Goal: Transaction & Acquisition: Purchase product/service

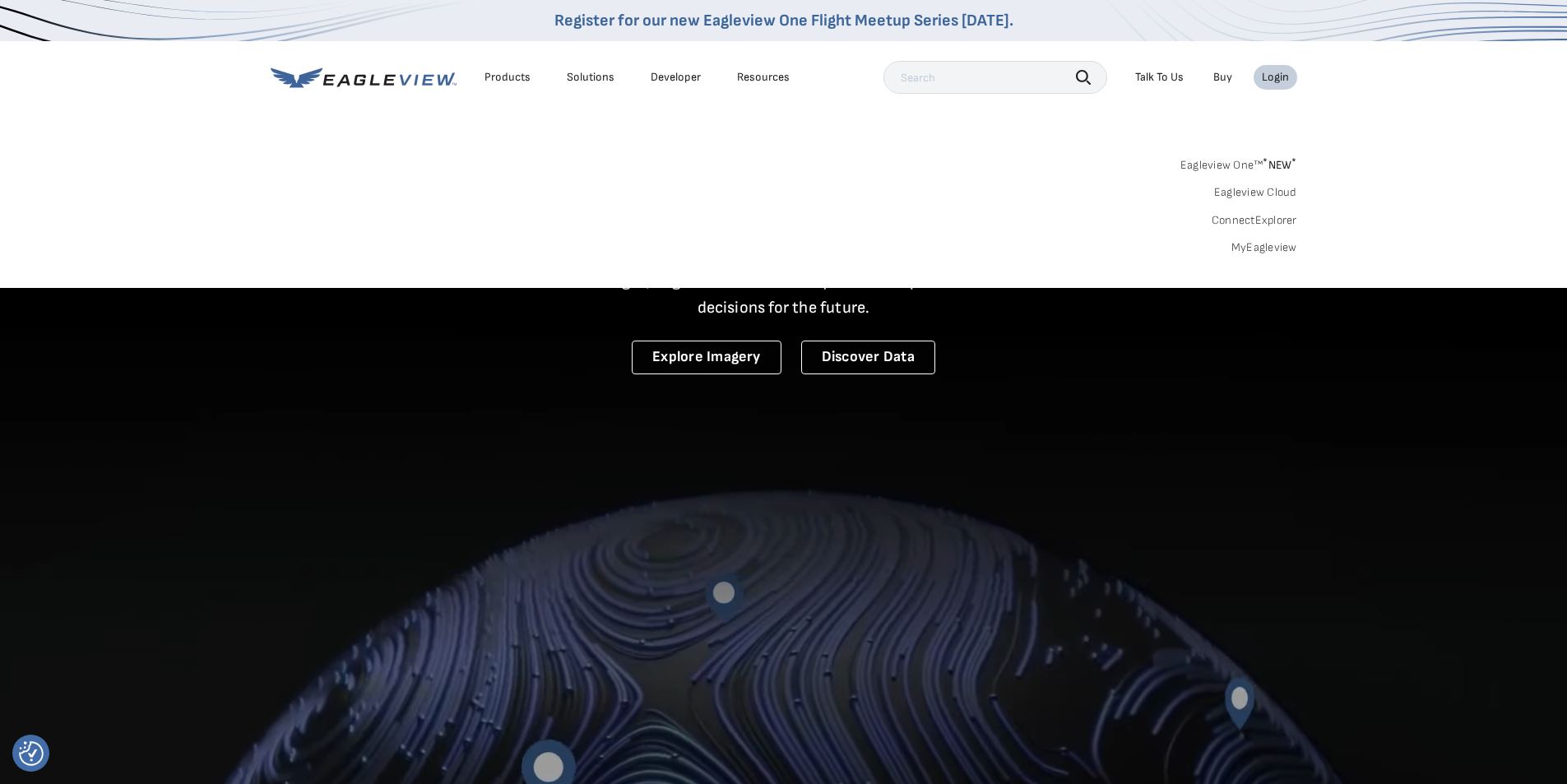
click at [1282, 243] on link "MyEagleview" at bounding box center [1264, 247] width 66 height 14
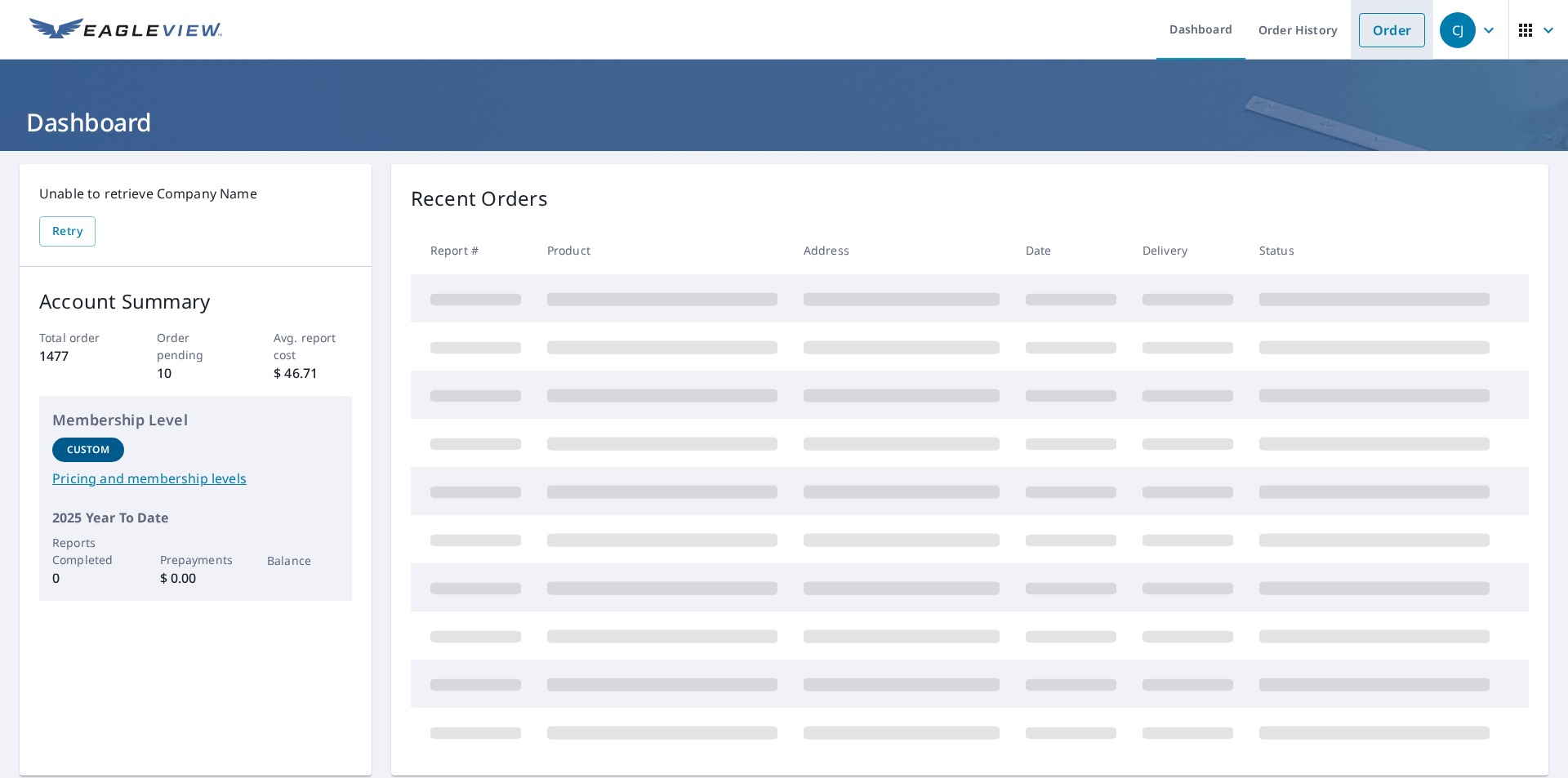
click at [1378, 30] on link "Order" at bounding box center [1392, 30] width 66 height 35
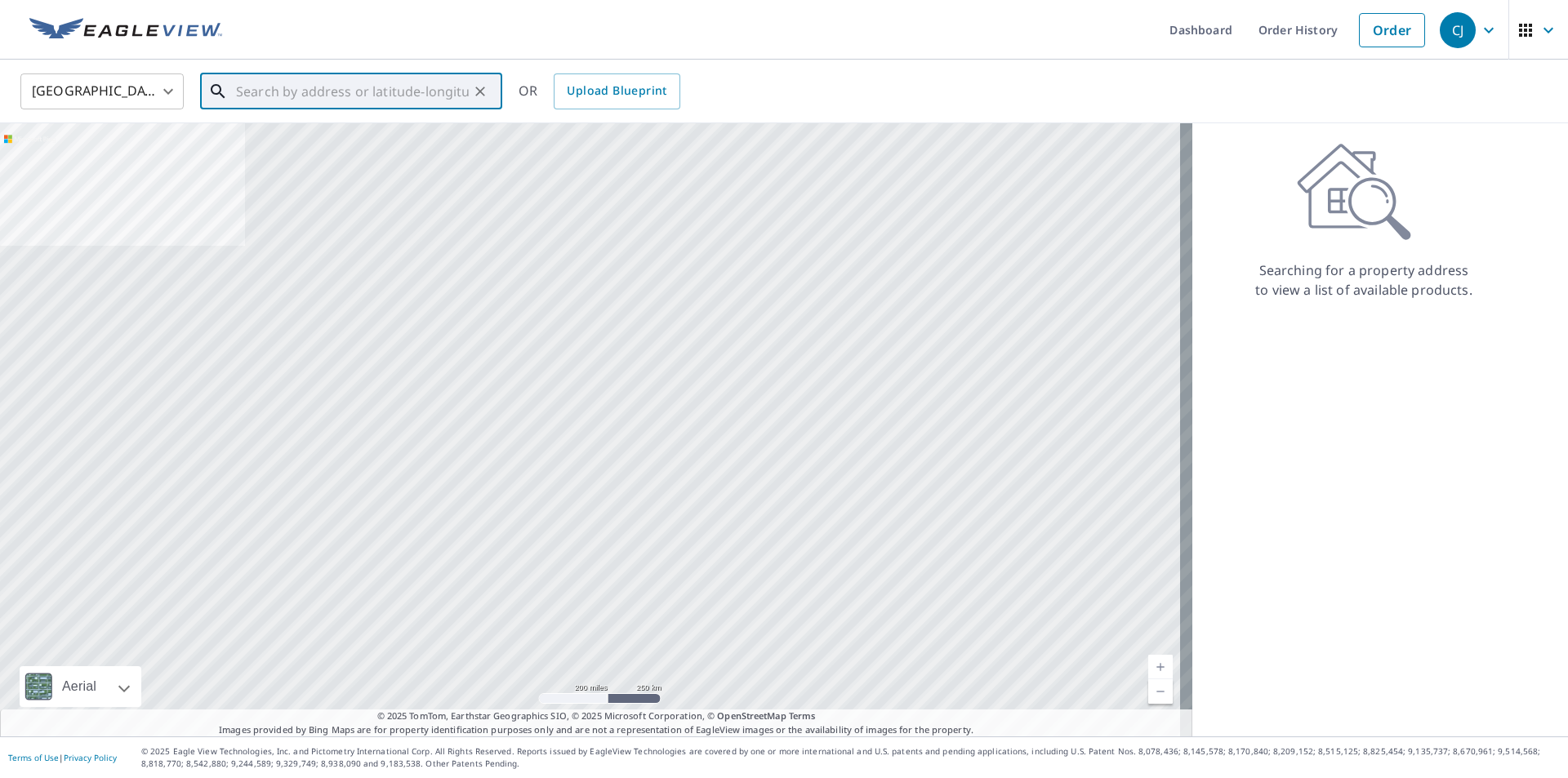
click at [293, 89] on input "text" at bounding box center [352, 91] width 233 height 46
paste input "[STREET_ADDRESS][PERSON_NAME][PERSON_NAME]"
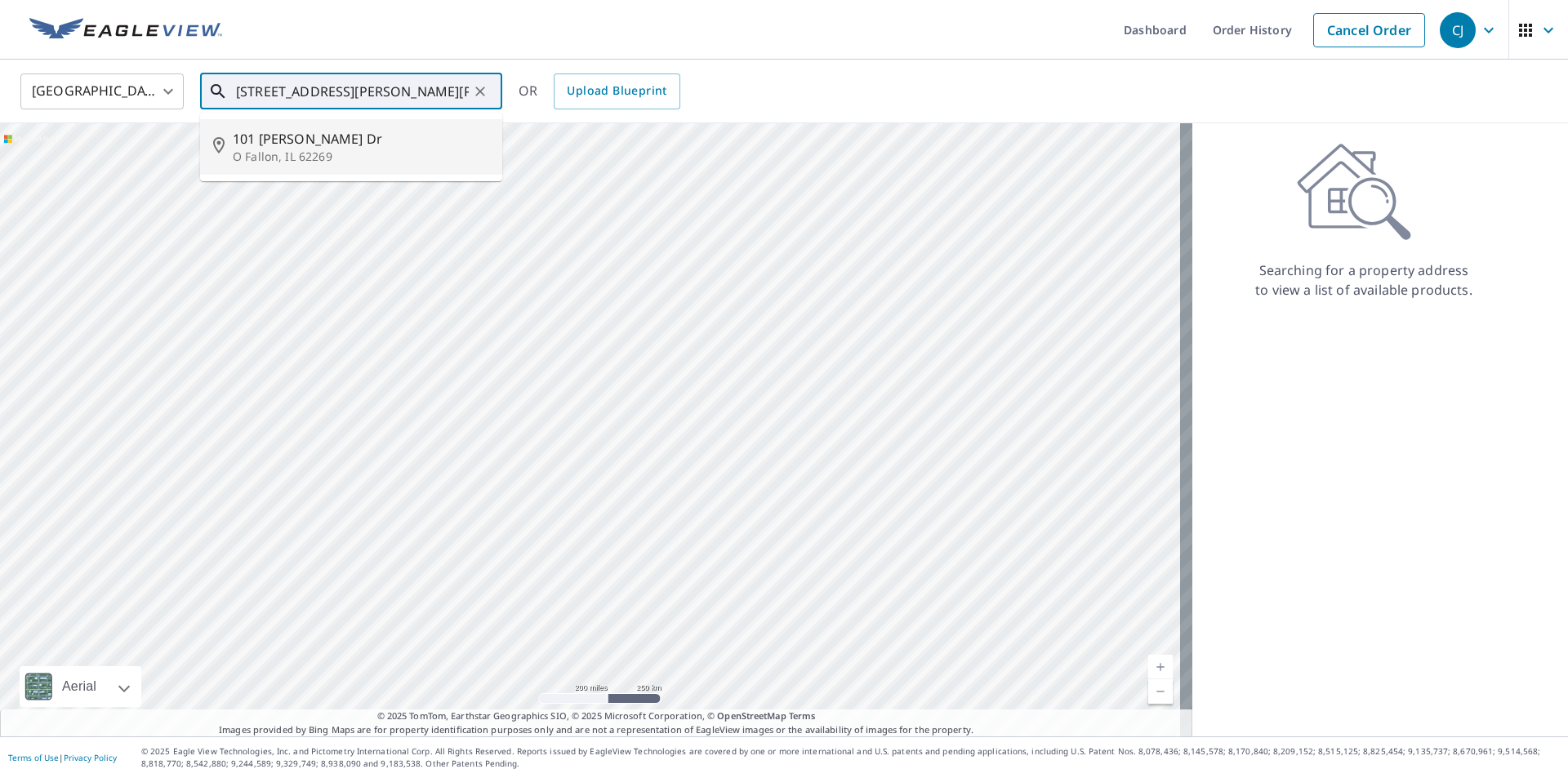
click at [277, 147] on span "101 [PERSON_NAME] Dr" at bounding box center [360, 138] width 256 height 19
type input "[STREET_ADDRESS][PERSON_NAME][PERSON_NAME]"
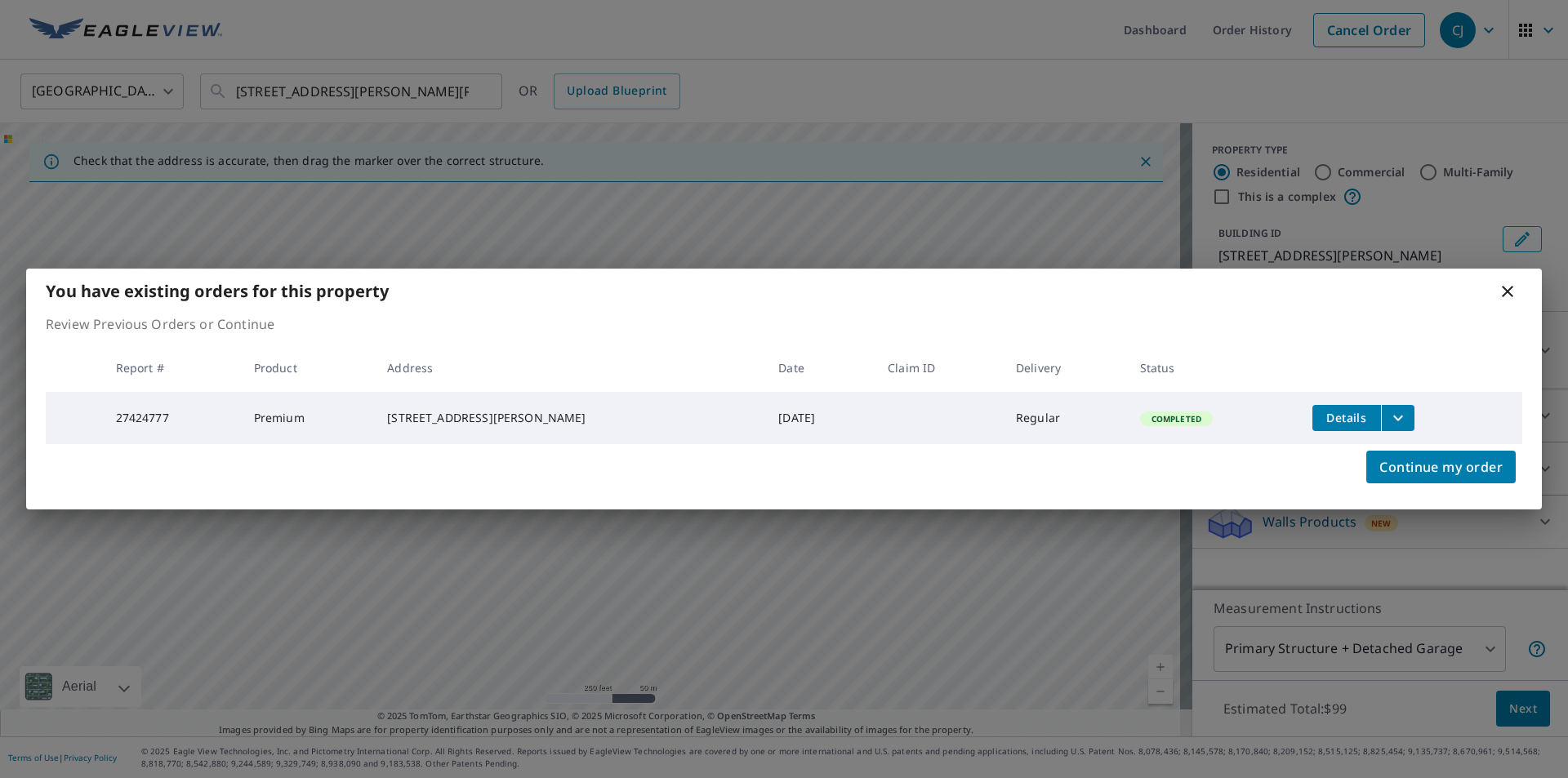
click at [1388, 420] on icon "filesDropdownBtn-27424777" at bounding box center [1397, 417] width 19 height 19
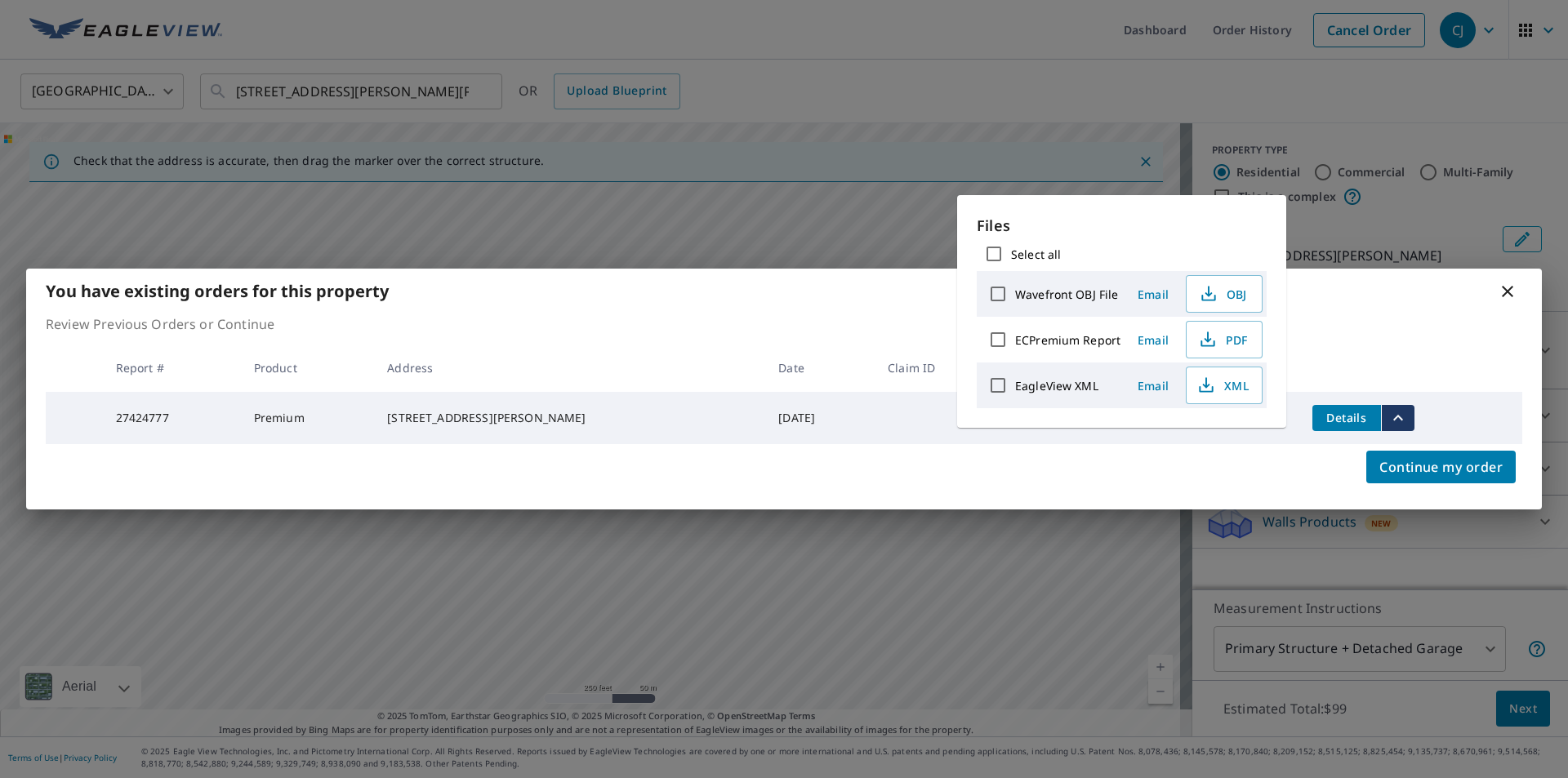
click at [991, 248] on input "Select all" at bounding box center [993, 254] width 35 height 35
checkbox input "true"
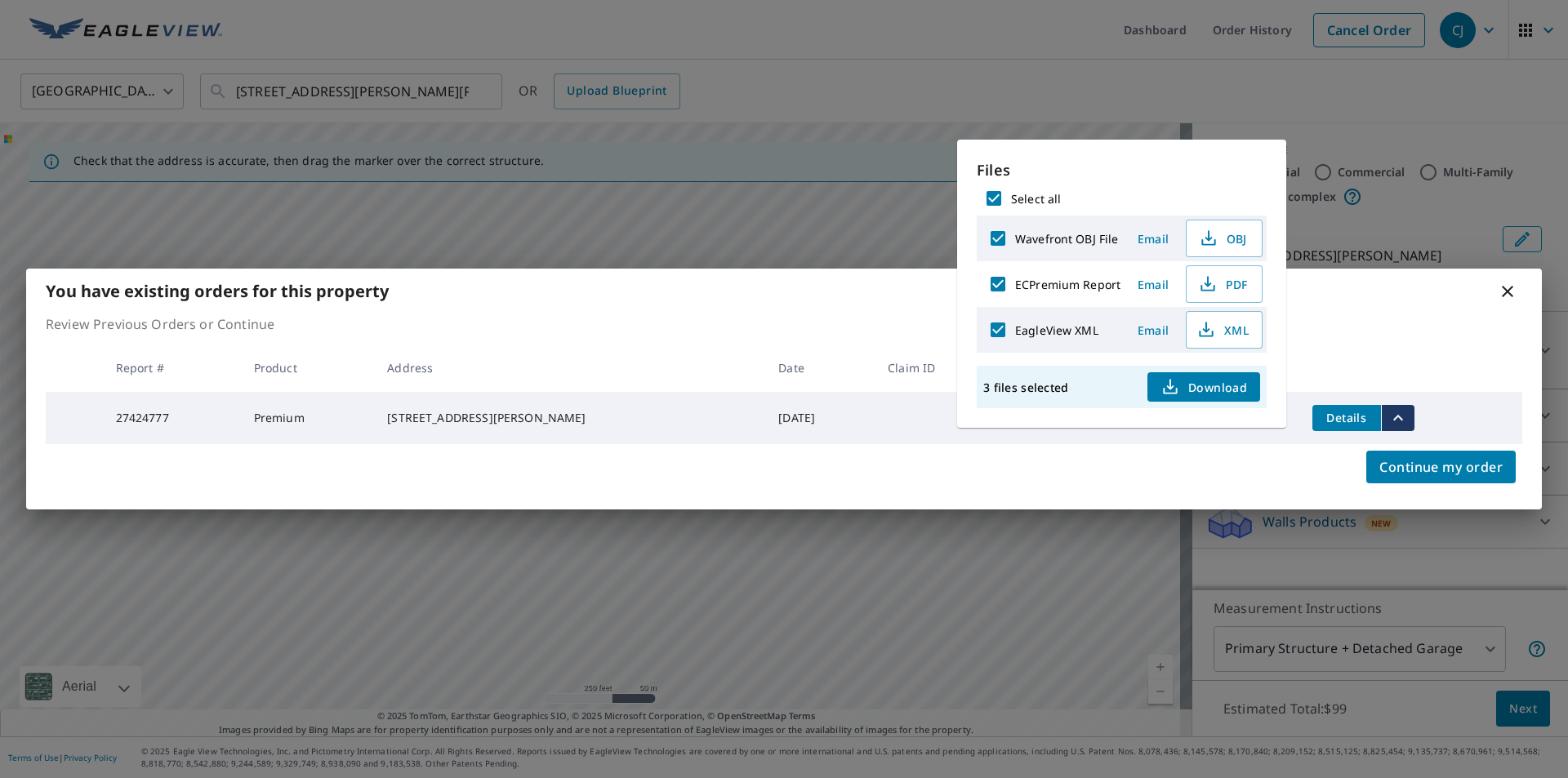
click at [1398, 316] on p "Review Previous Orders or Continue" at bounding box center [784, 324] width 1477 height 19
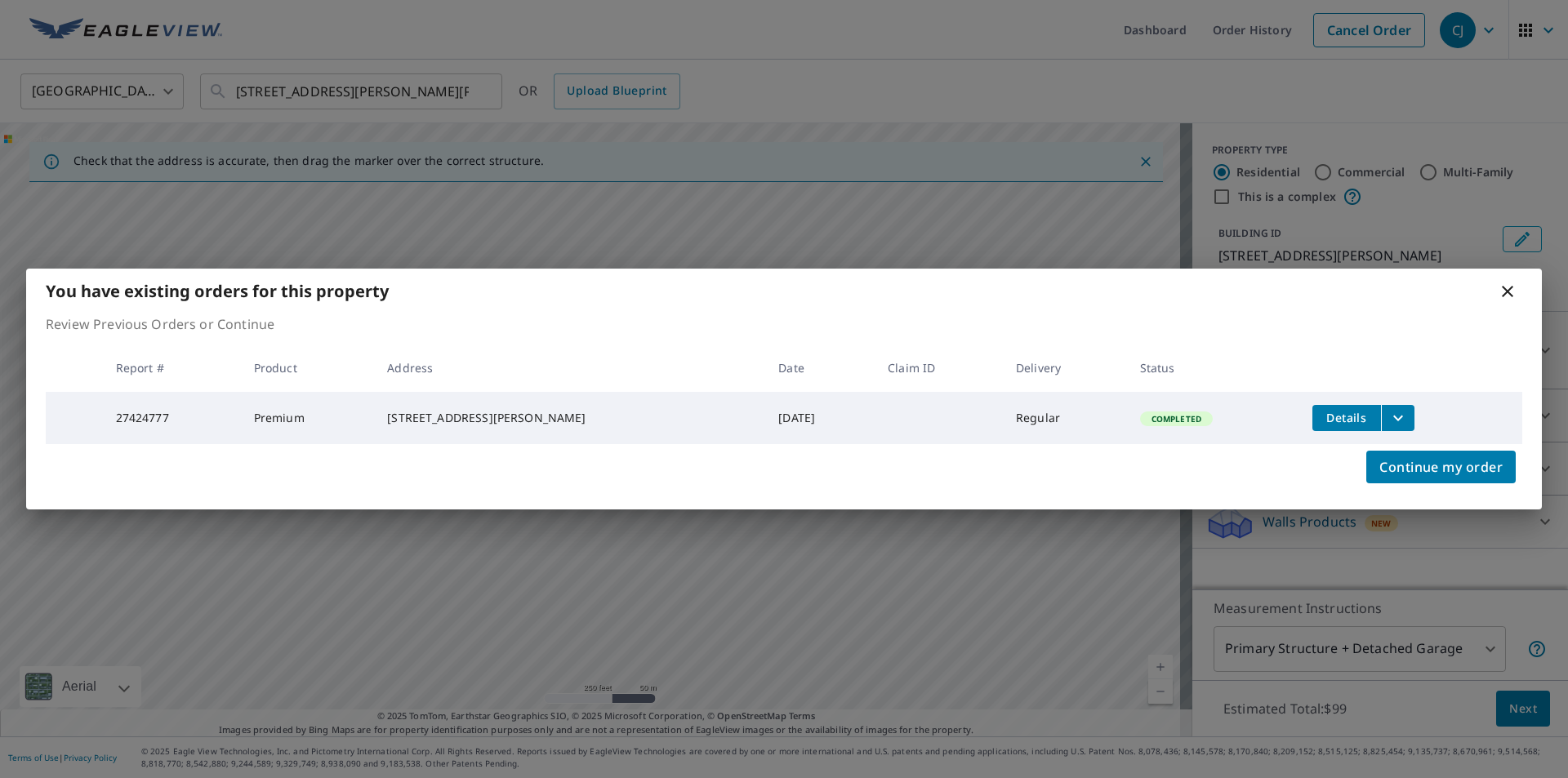
click at [1508, 283] on icon at bounding box center [1507, 291] width 19 height 19
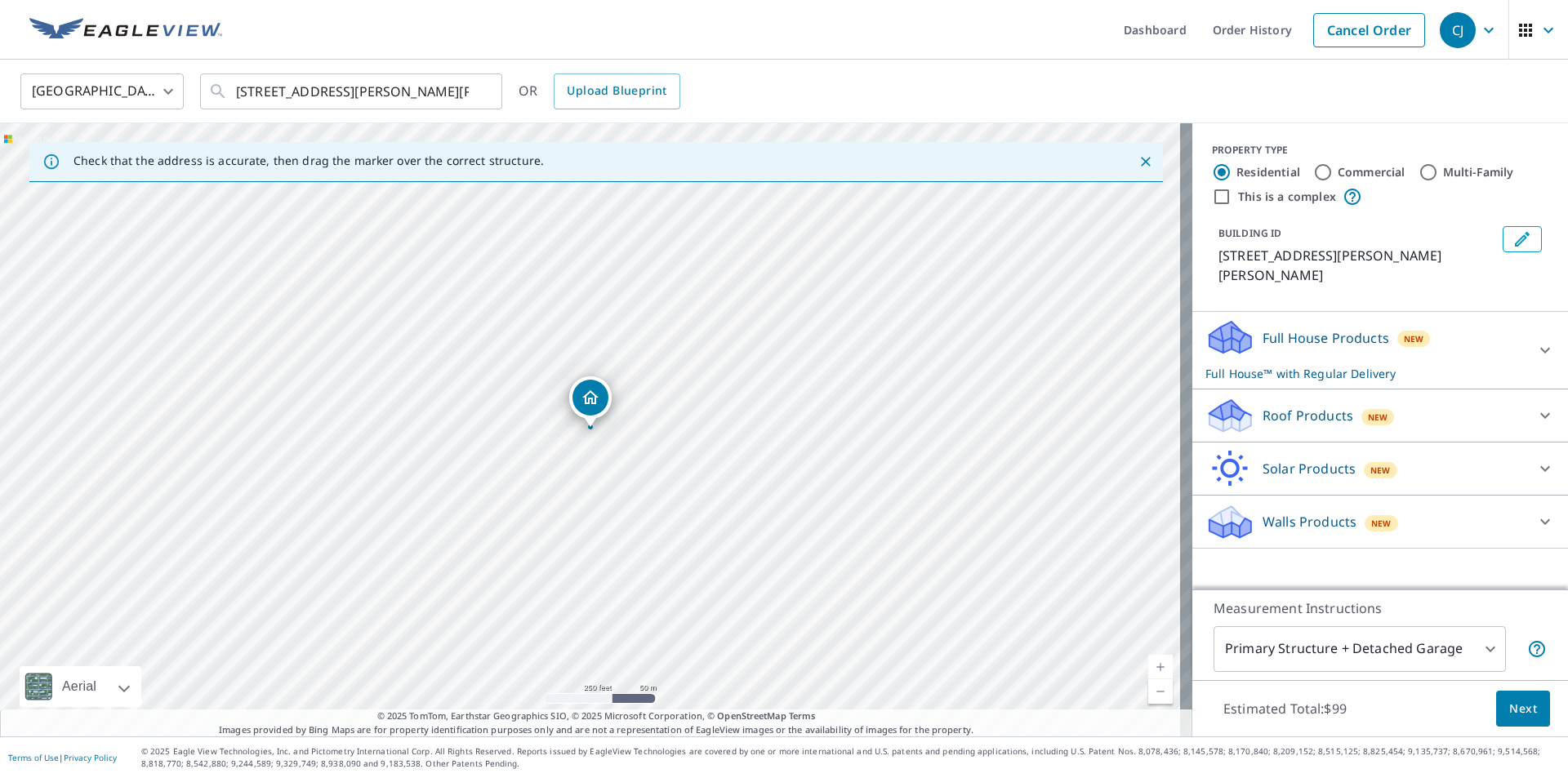
click at [1549, 396] on div at bounding box center [1545, 415] width 39 height 39
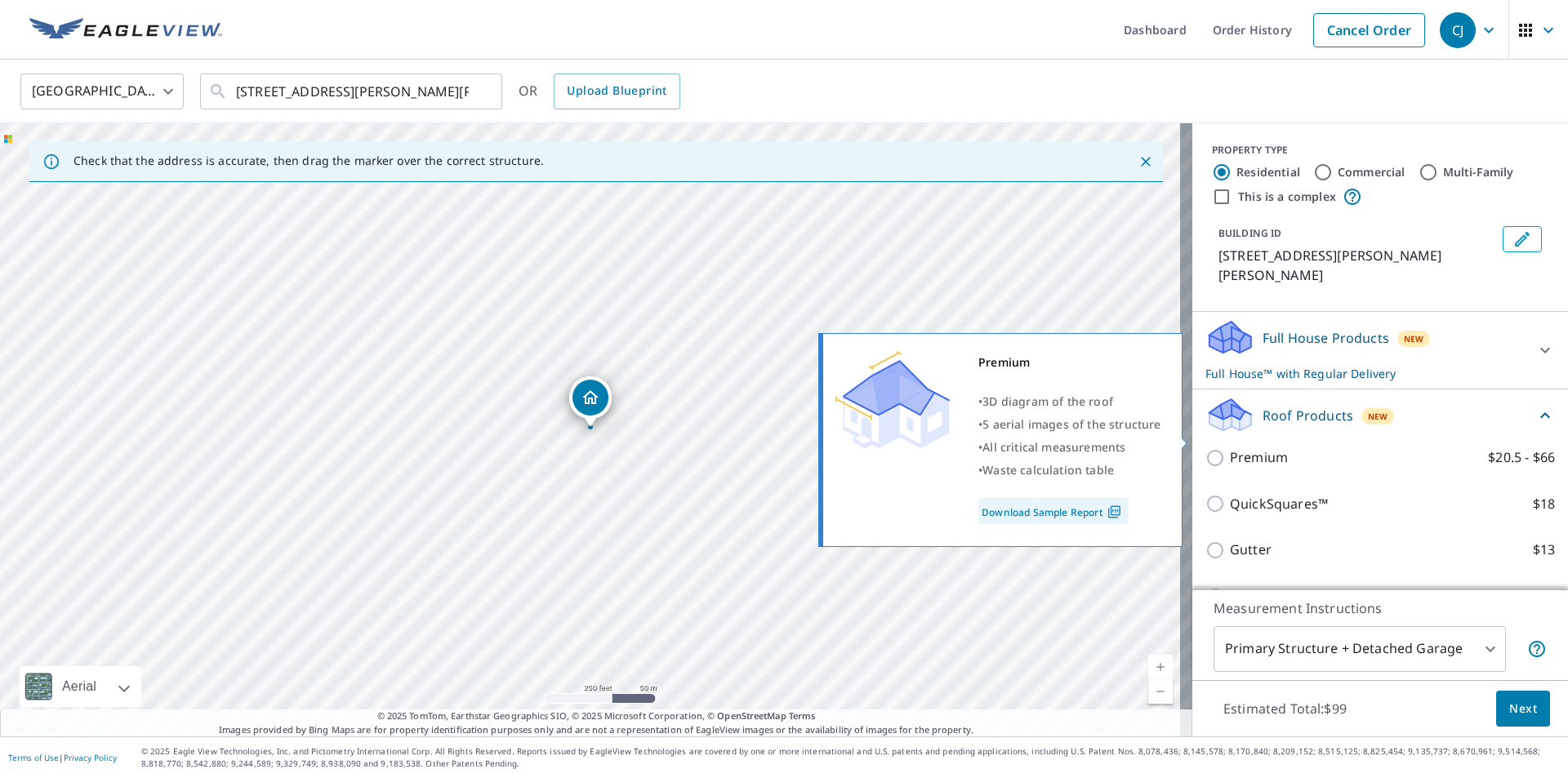
click at [1259, 447] on p "Premium" at bounding box center [1258, 457] width 58 height 20
click at [1230, 448] on input "Premium $20.5 - $66" at bounding box center [1217, 457] width 25 height 19
checkbox input "true"
checkbox input "false"
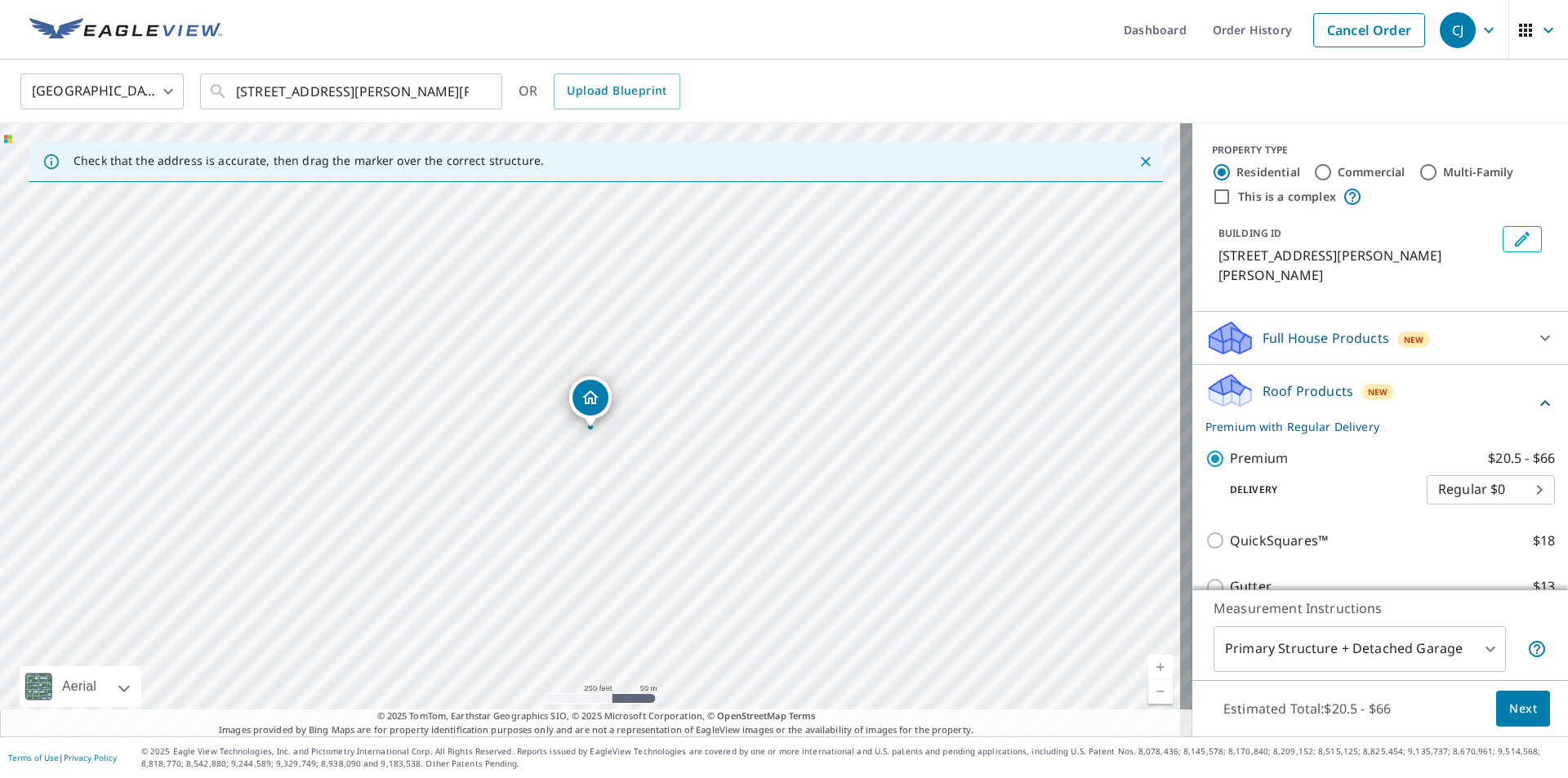
click at [1523, 699] on span "Next" at bounding box center [1522, 709] width 28 height 20
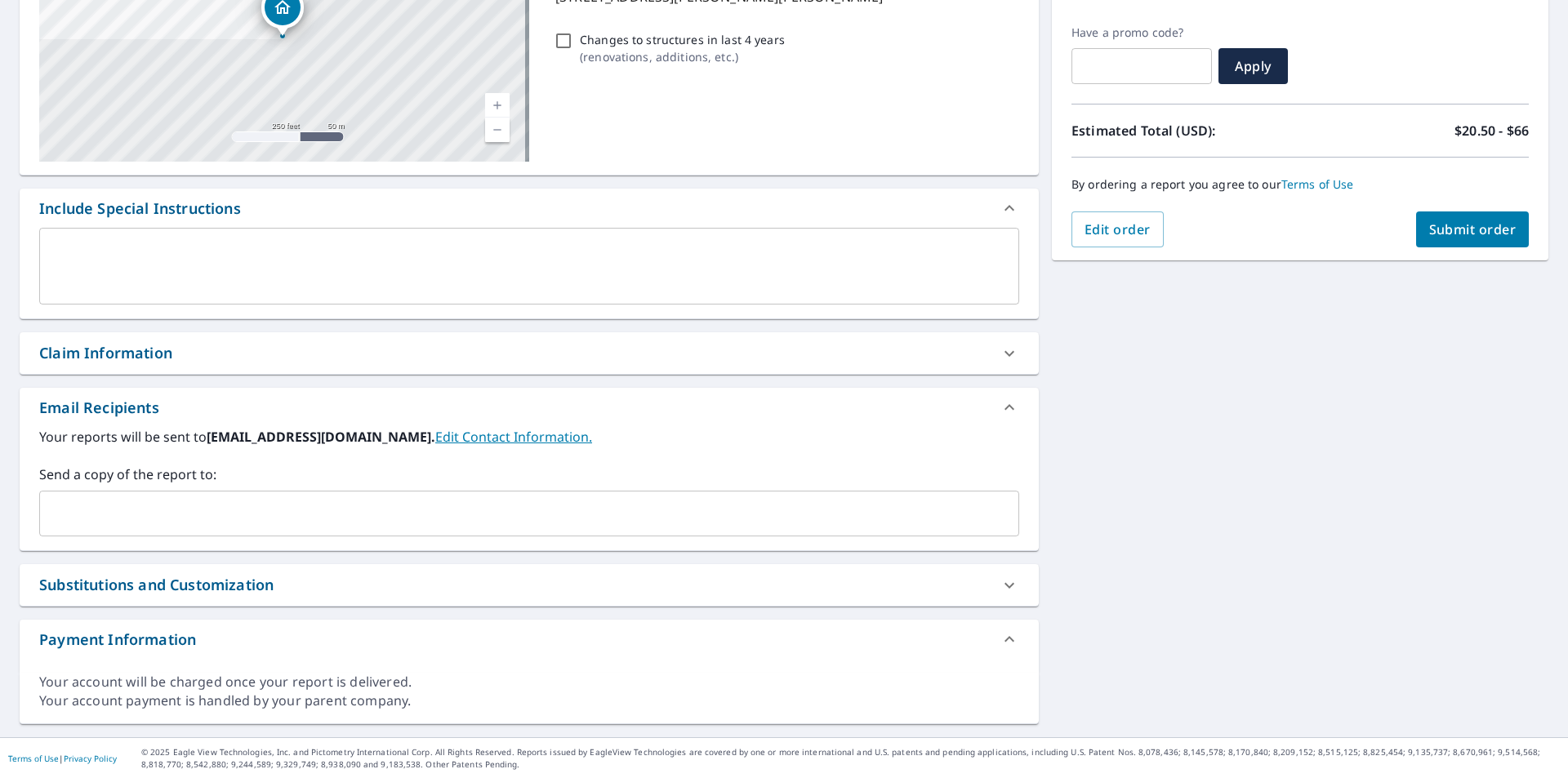
scroll to position [261, 0]
click at [296, 502] on input "text" at bounding box center [517, 512] width 941 height 31
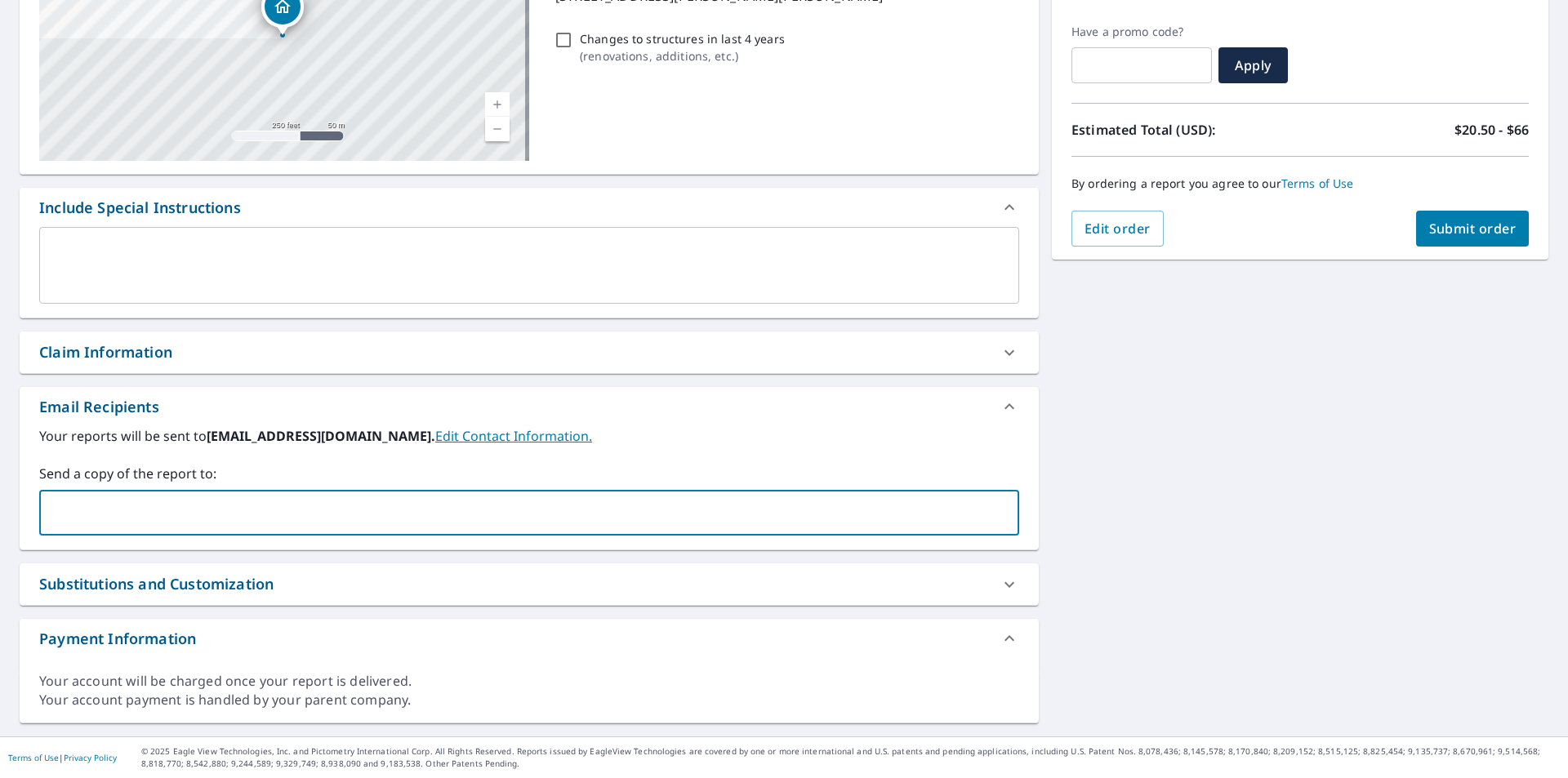
paste input "[PERSON_NAME][EMAIL_ADDRESS][DOMAIN_NAME]"
type input "[PERSON_NAME][EMAIL_ADDRESS][DOMAIN_NAME]"
drag, startPoint x: 299, startPoint y: 518, endPoint x: 100, endPoint y: 514, distance: 199.0
click at [100, 514] on input "[PERSON_NAME][EMAIL_ADDRESS][DOMAIN_NAME]" at bounding box center [517, 512] width 941 height 31
click at [273, 515] on input "[PERSON_NAME][EMAIL_ADDRESS][DOMAIN_NAME]" at bounding box center [517, 512] width 941 height 31
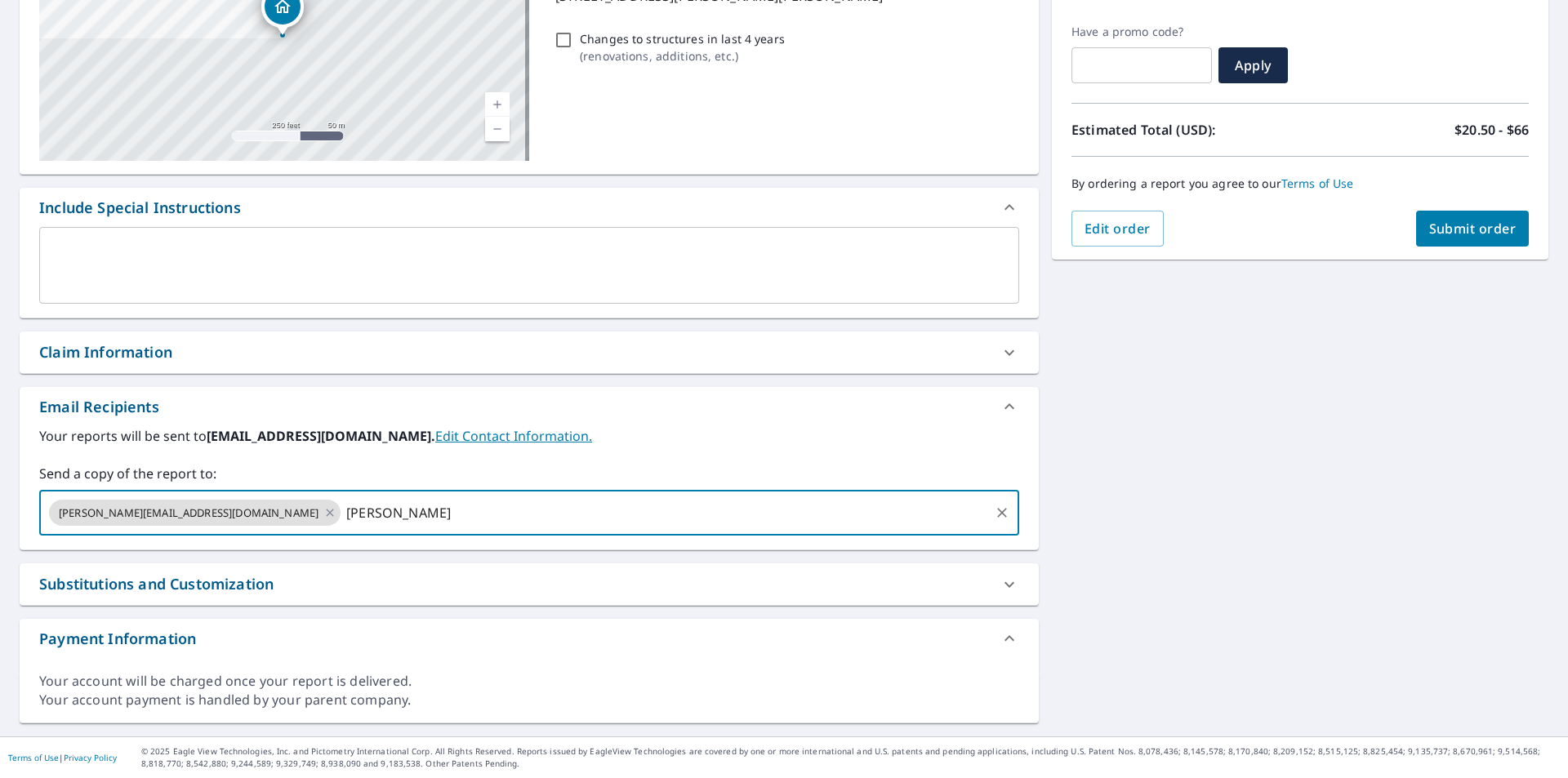
paste input "@[DOMAIN_NAME]"
type input "[PERSON_NAME][EMAIL_ADDRESS][DOMAIN_NAME]"
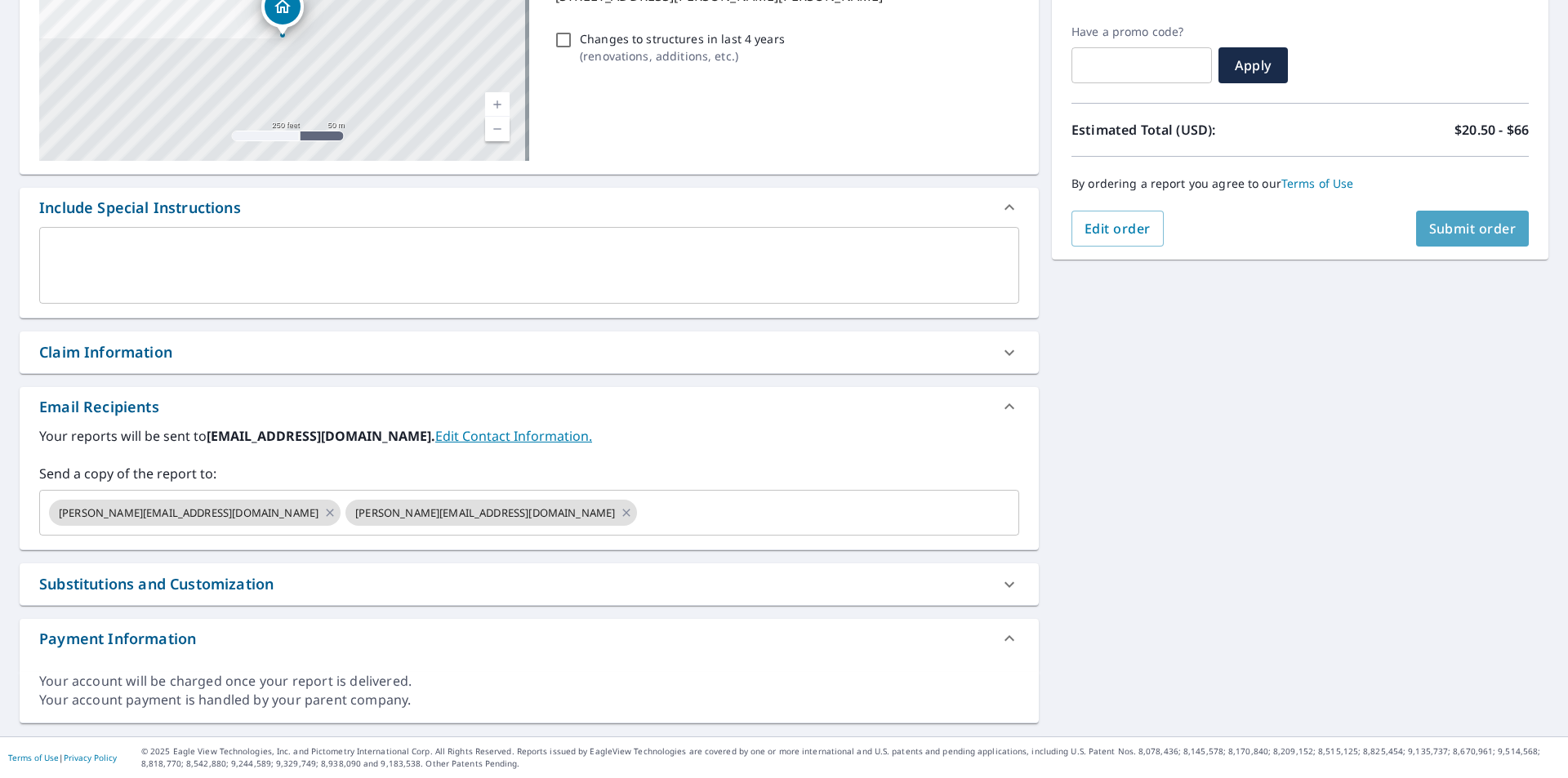
click at [1444, 232] on span "Submit order" at bounding box center [1472, 228] width 87 height 18
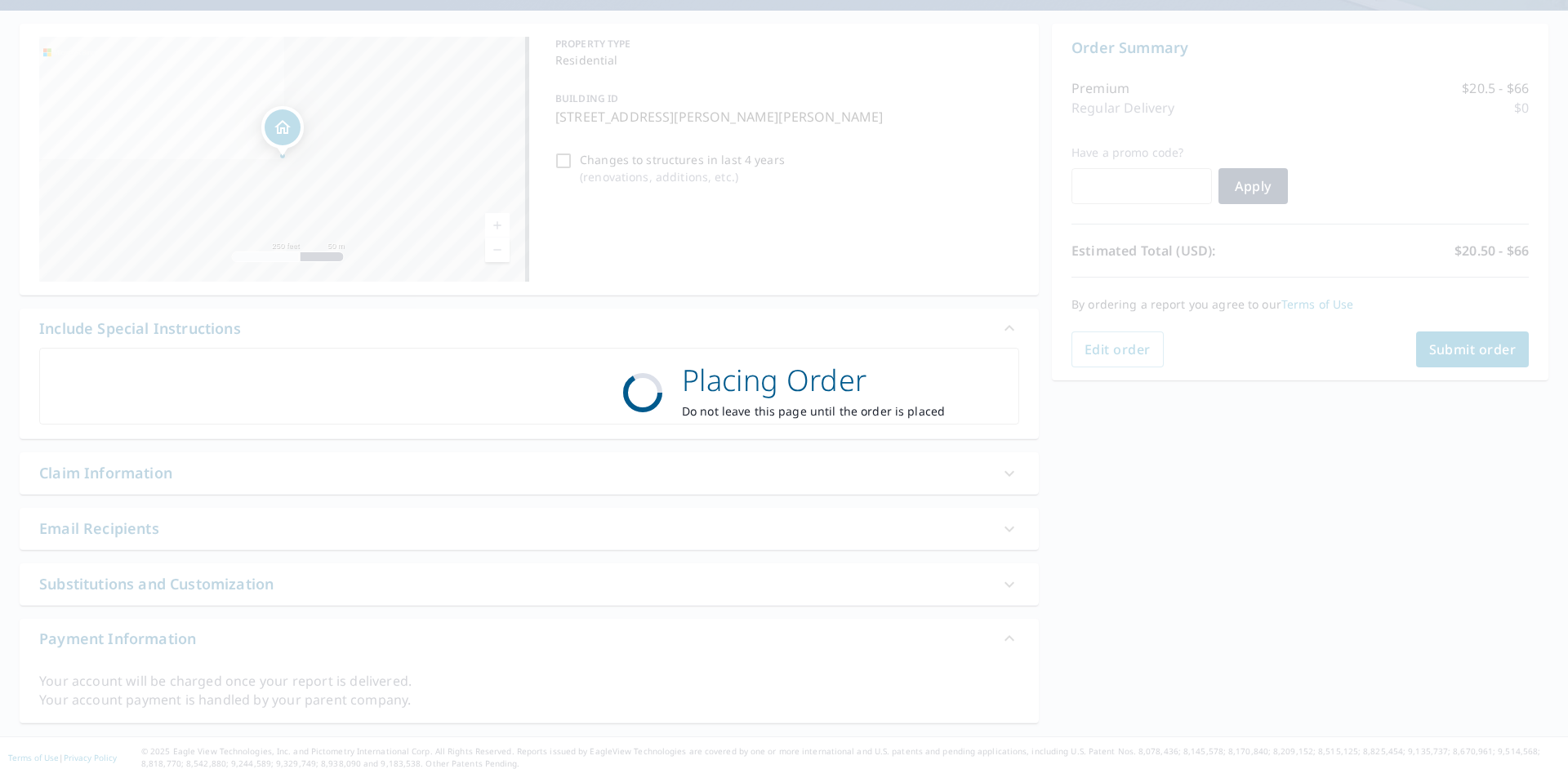
scroll to position [140, 0]
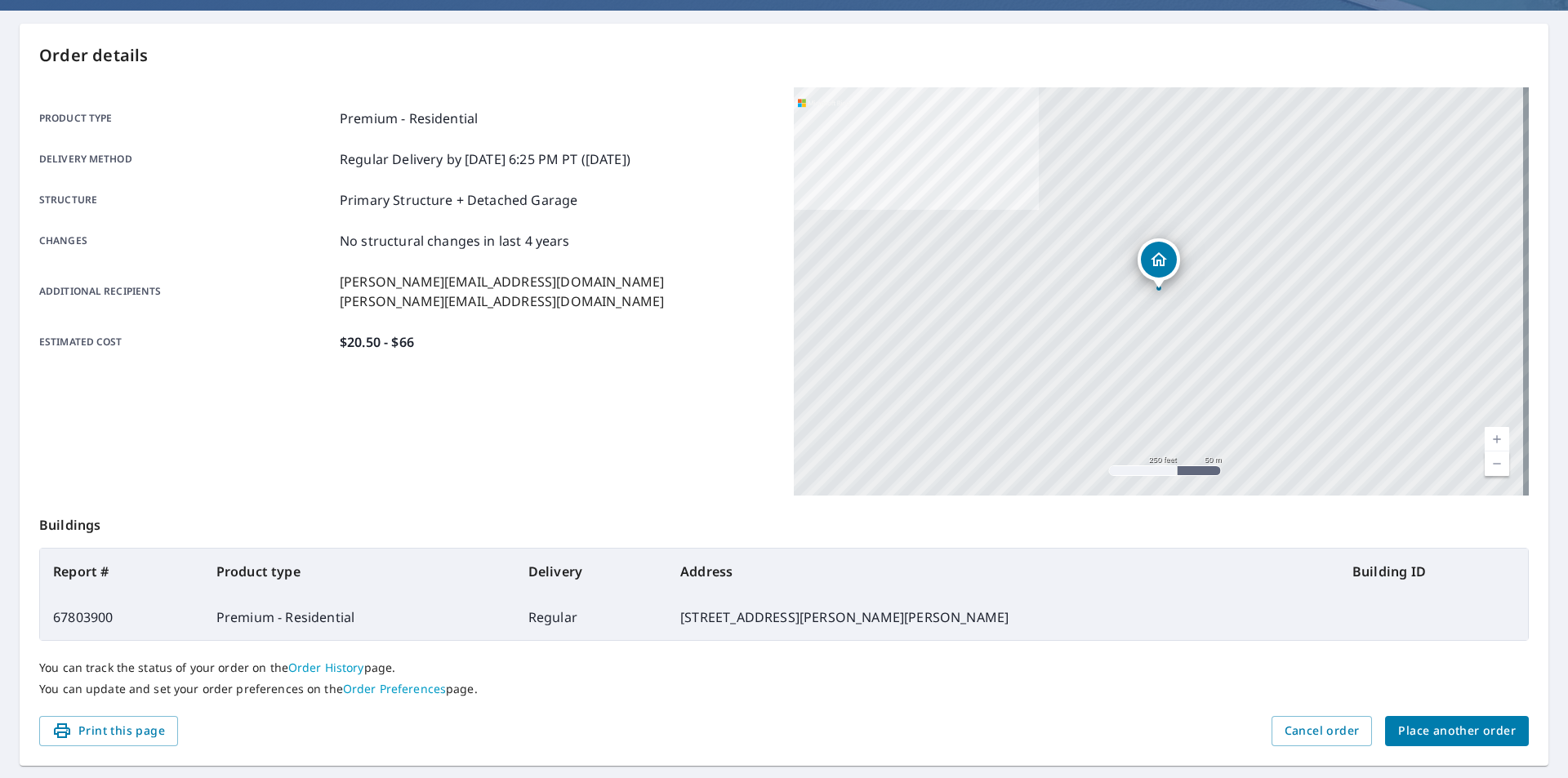
click at [1473, 720] on span "Place another order" at bounding box center [1456, 731] width 118 height 20
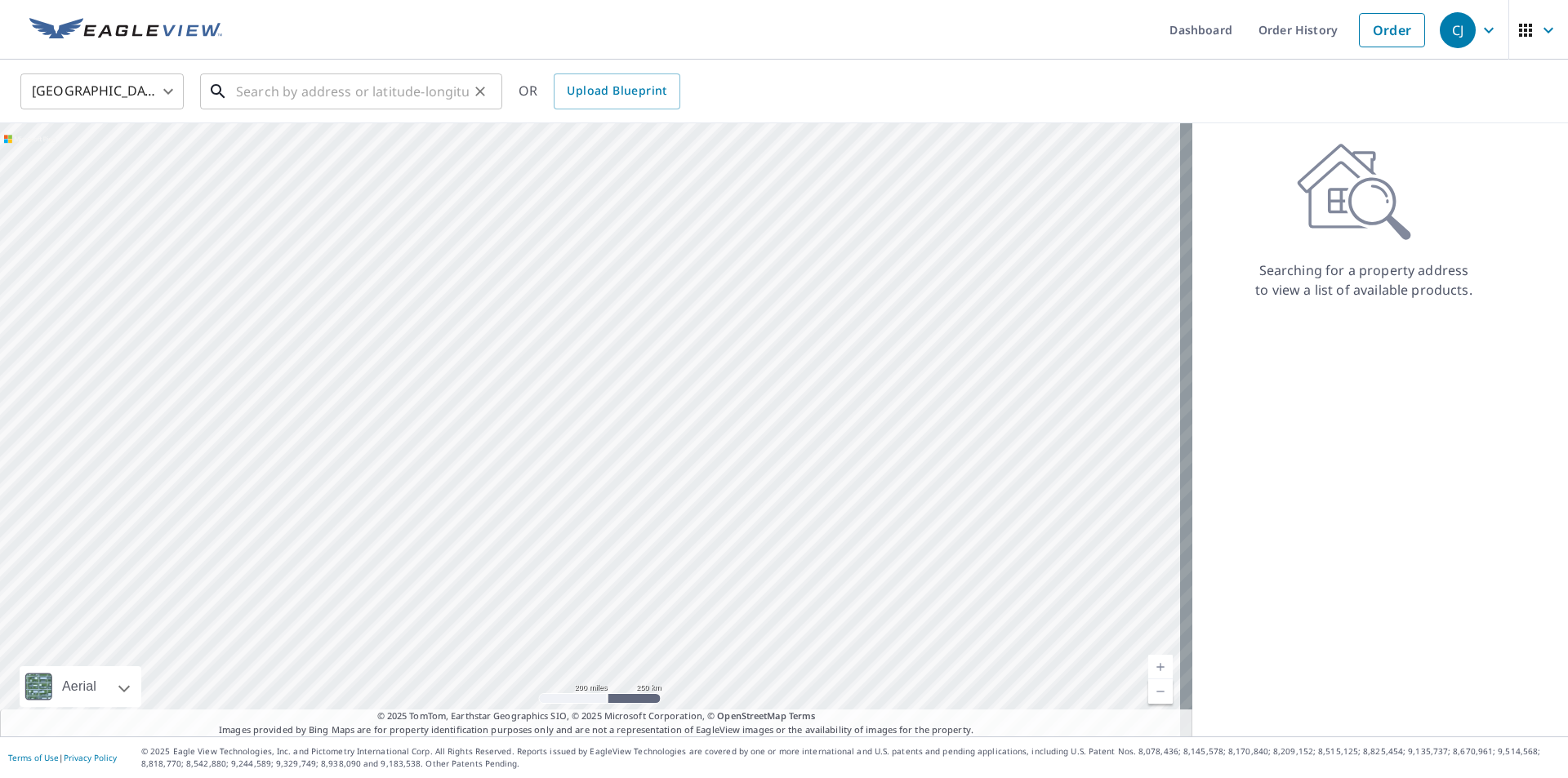
click at [317, 93] on input "text" at bounding box center [352, 91] width 233 height 46
paste input "[STREET_ADDRESS]"
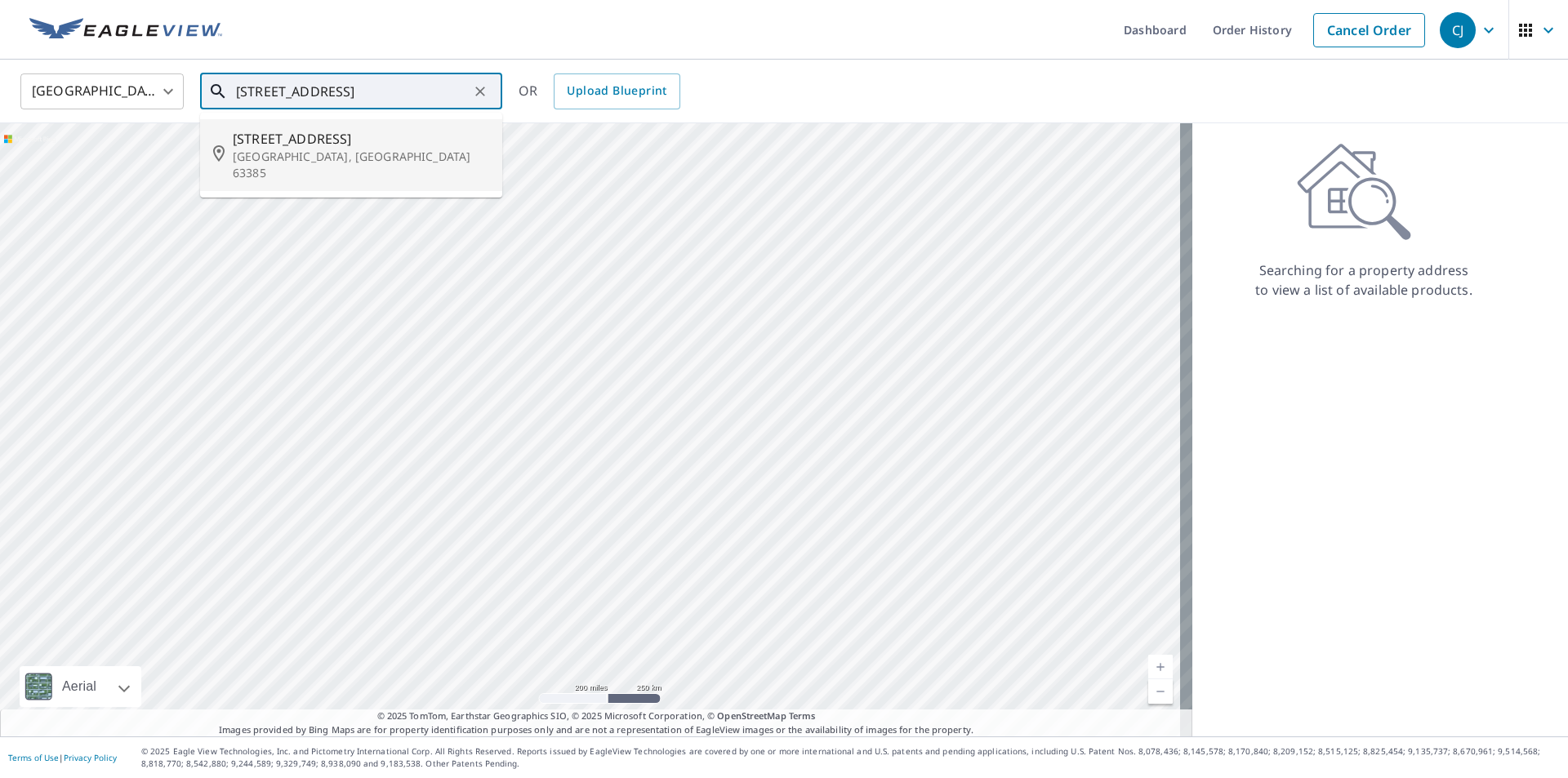
click at [310, 150] on p "[GEOGRAPHIC_DATA], [GEOGRAPHIC_DATA] 63385" at bounding box center [360, 165] width 256 height 33
type input "[STREET_ADDRESS]"
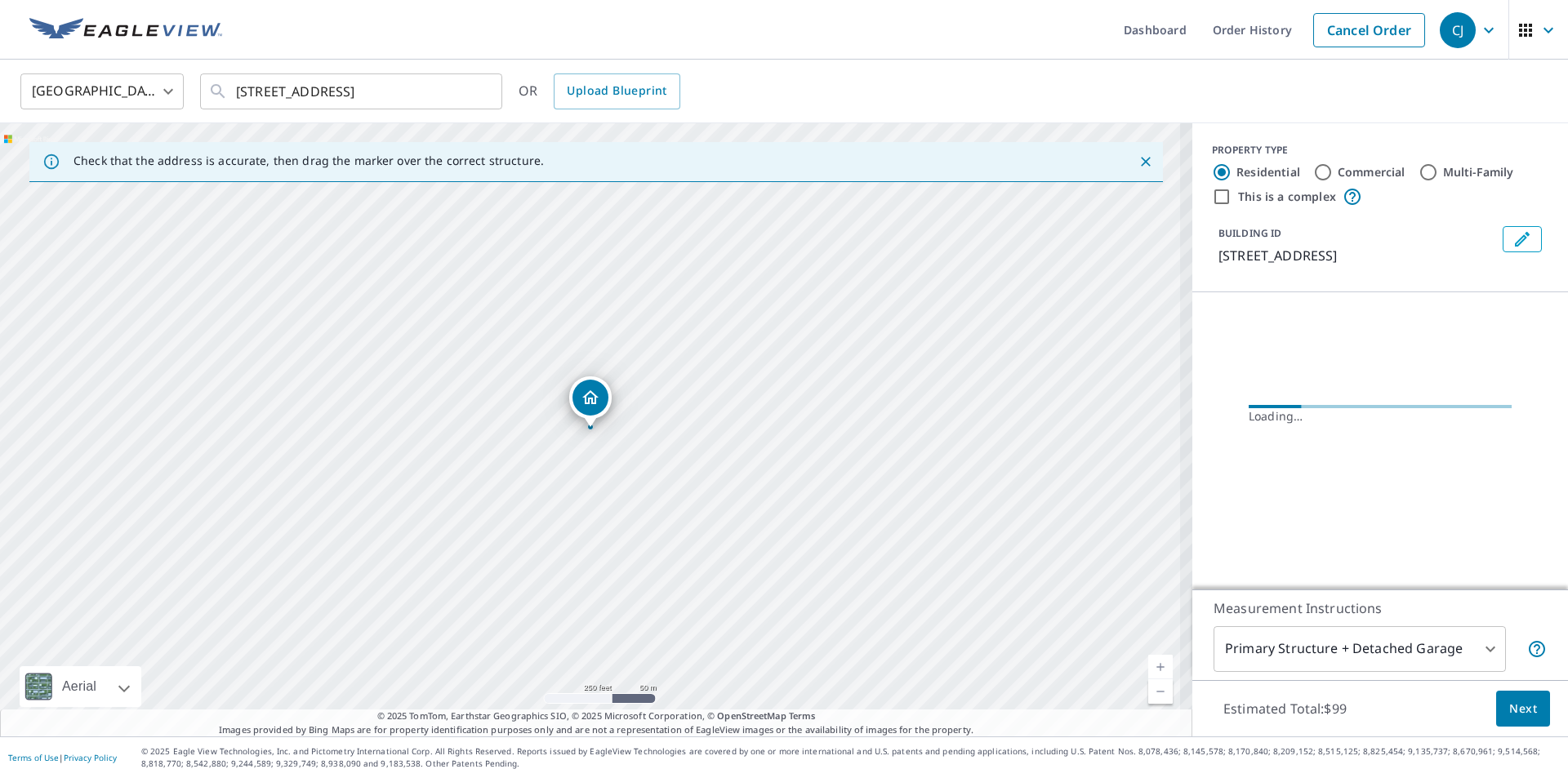
scroll to position [0, 0]
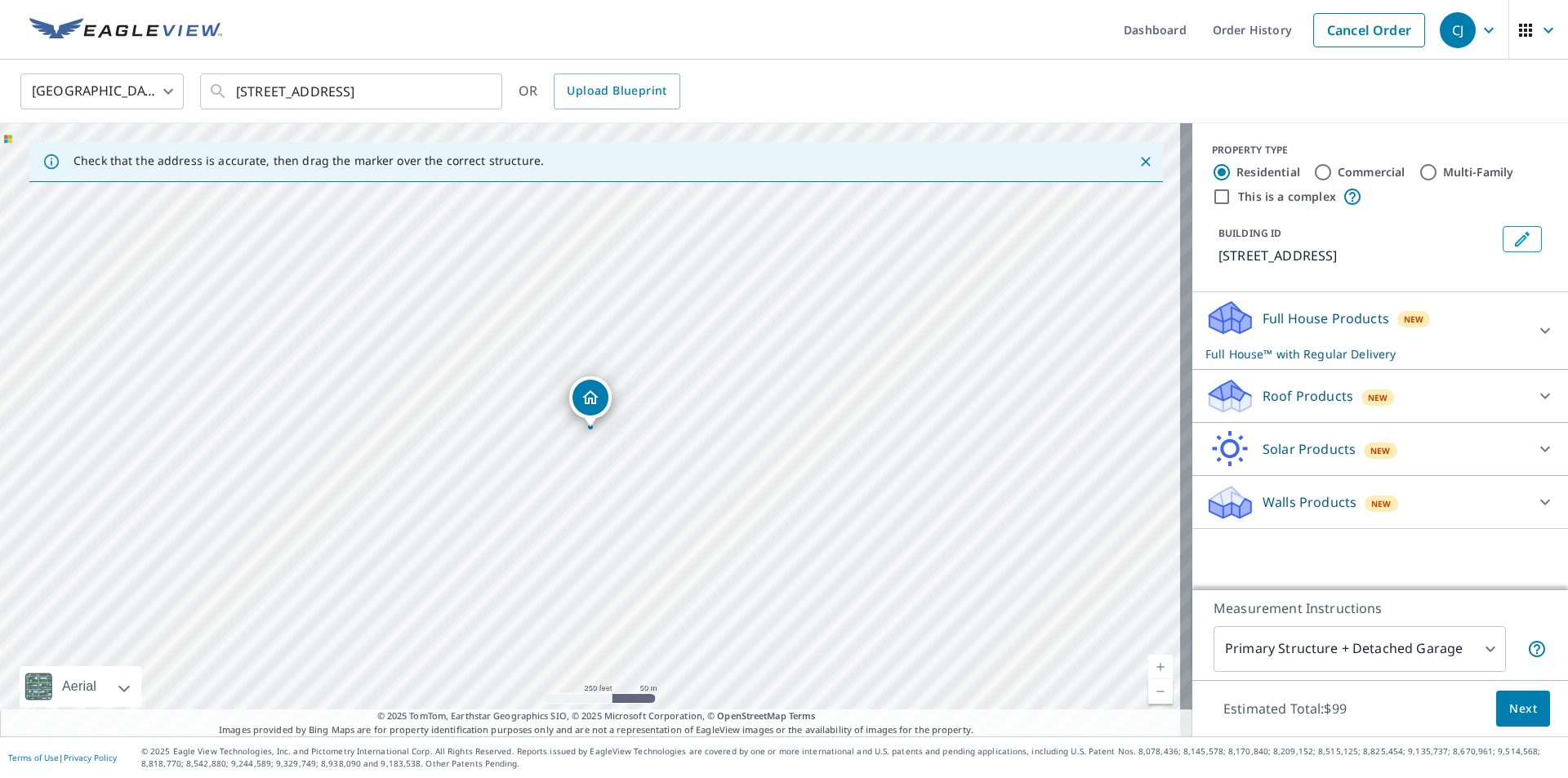
click at [1526, 326] on div at bounding box center [1545, 331] width 39 height 39
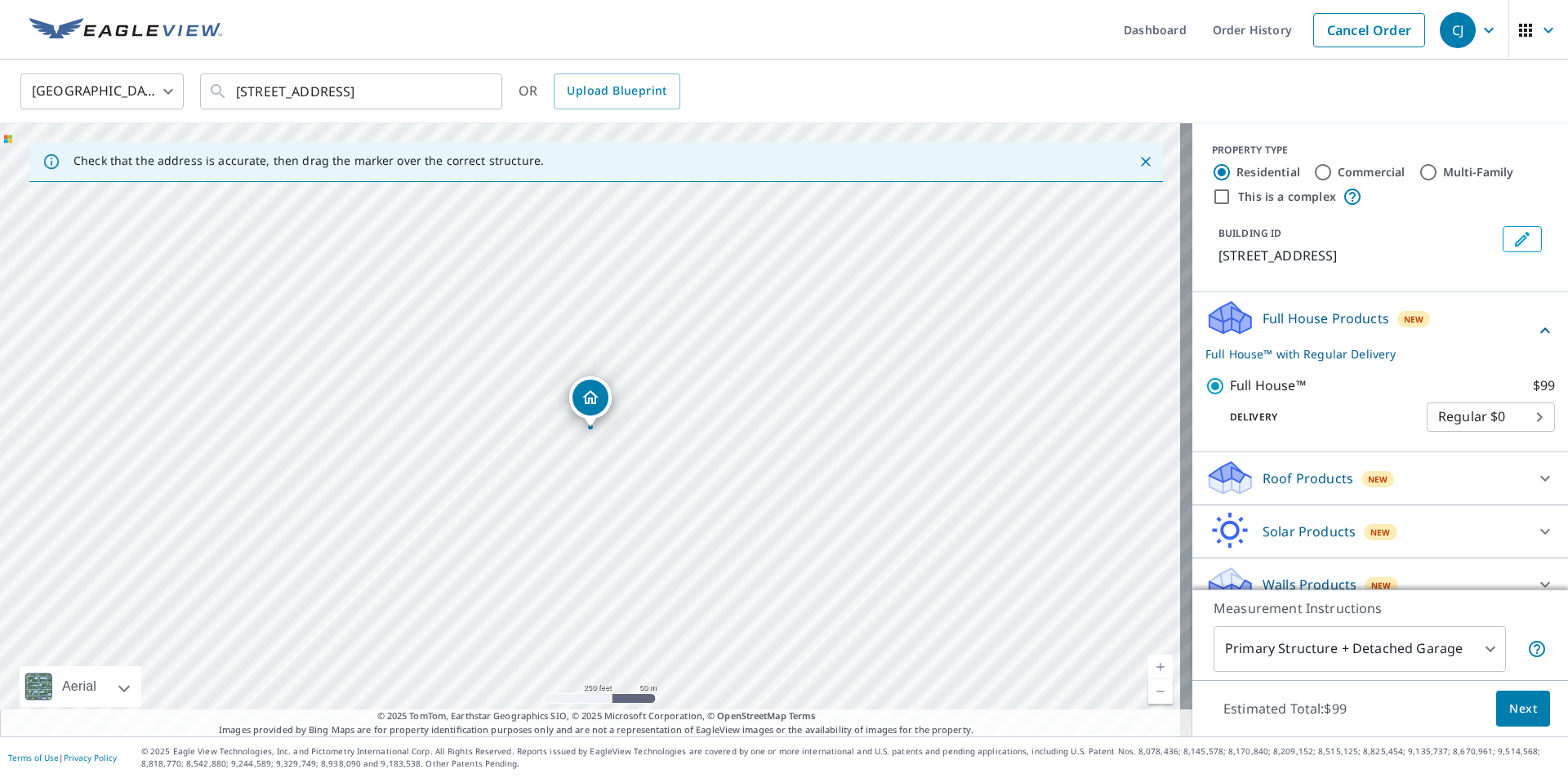
click at [1516, 706] on span "Next" at bounding box center [1522, 709] width 28 height 20
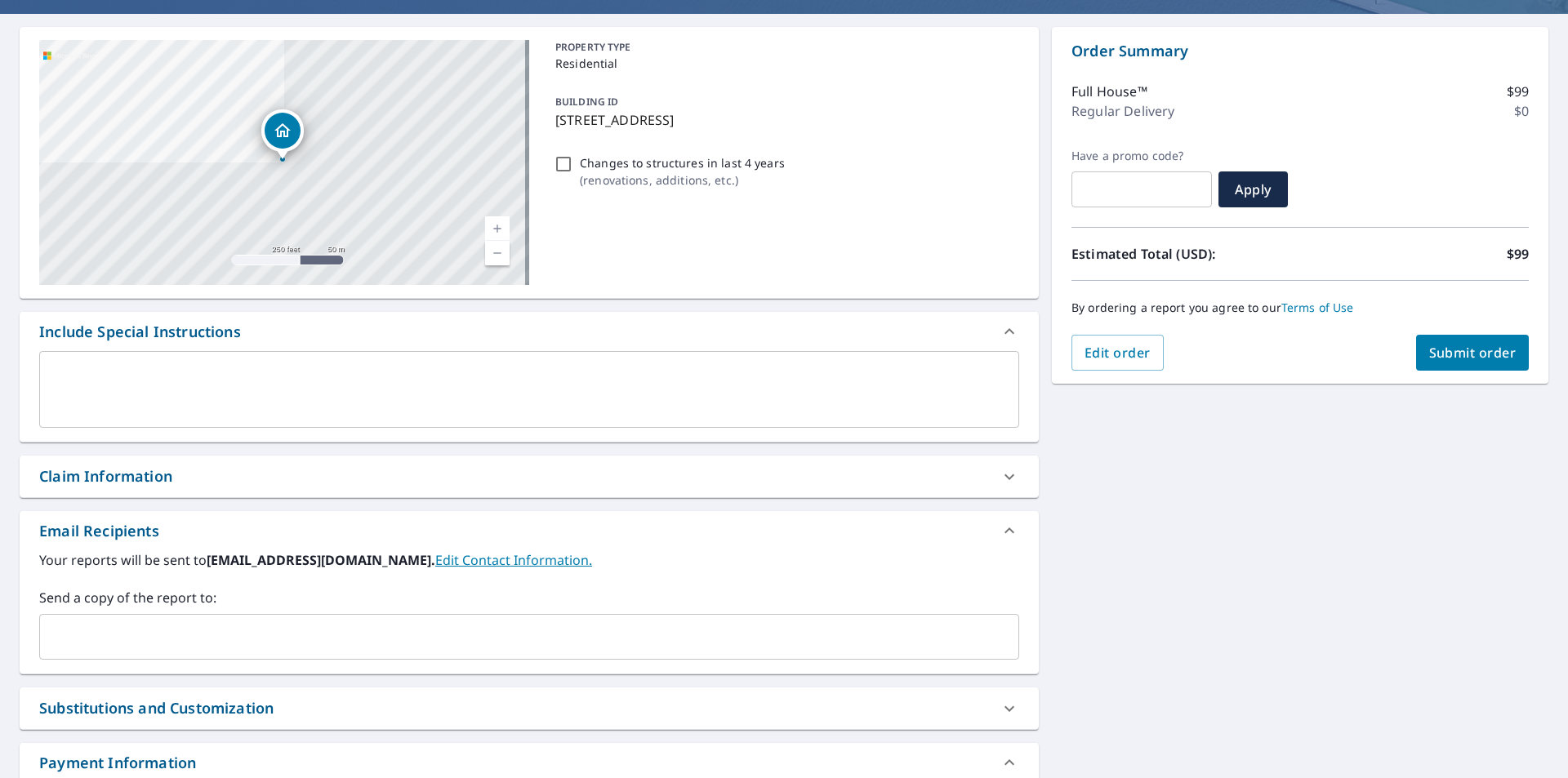
scroll to position [261, 0]
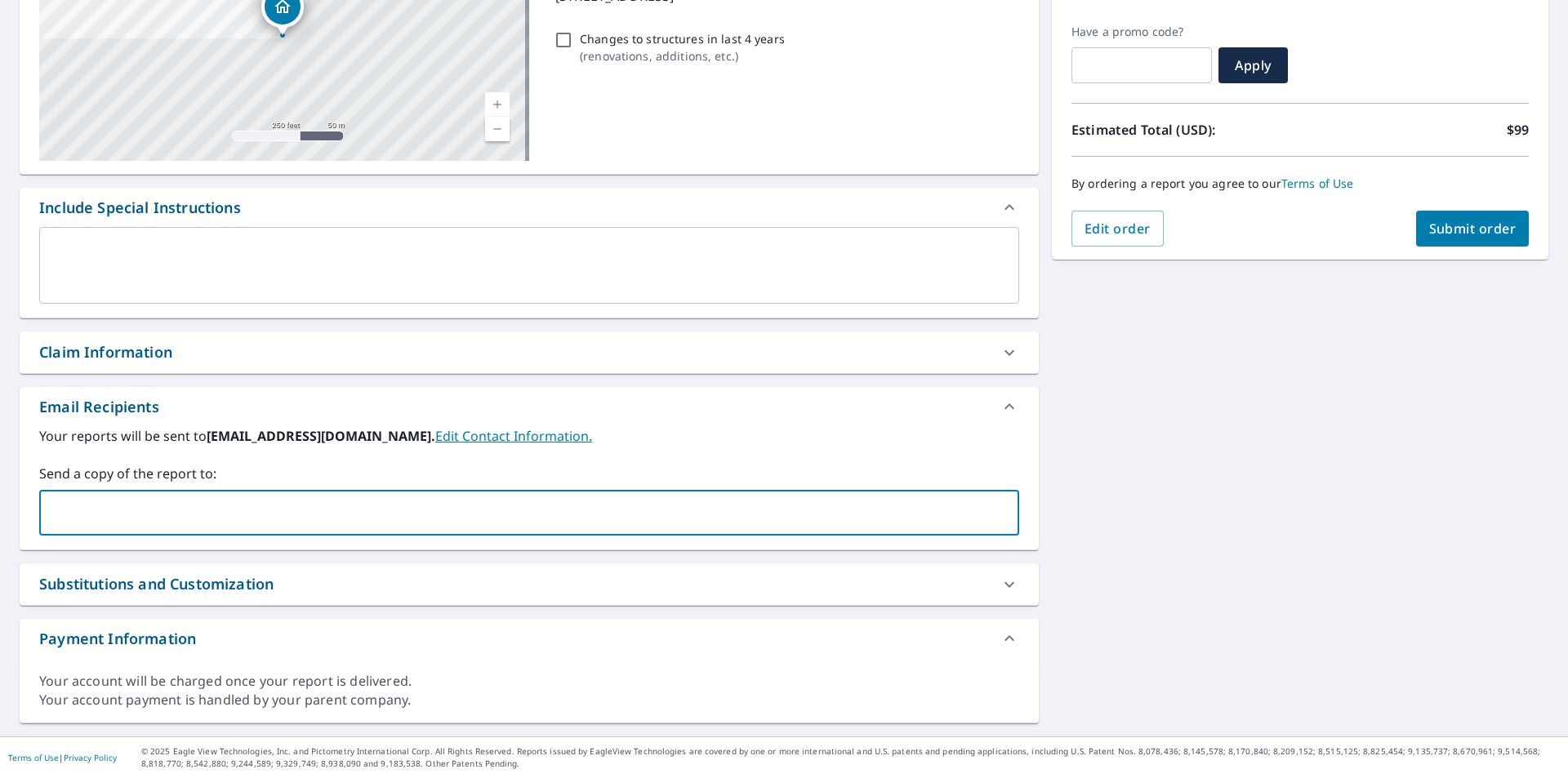
click at [313, 502] on input "text" at bounding box center [517, 512] width 941 height 31
paste input "[PERSON_NAME][EMAIL_ADDRESS][DOMAIN_NAME]"
type input "[PERSON_NAME][EMAIL_ADDRESS][DOMAIN_NAME]"
drag, startPoint x: 313, startPoint y: 511, endPoint x: 87, endPoint y: 513, distance: 226.0
click at [87, 513] on input "[PERSON_NAME][EMAIL_ADDRESS][DOMAIN_NAME]" at bounding box center [517, 512] width 941 height 31
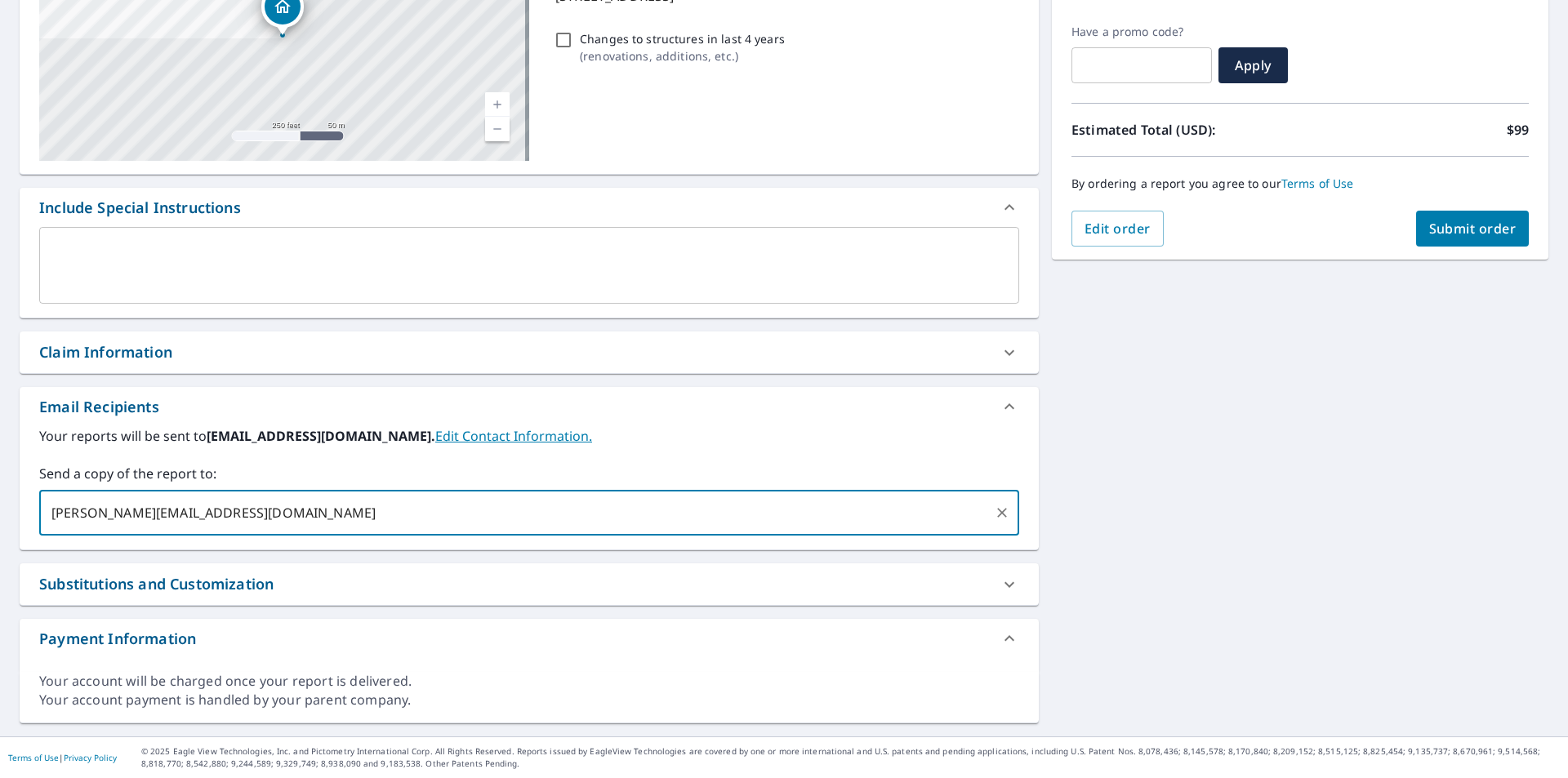
click at [268, 517] on input "[PERSON_NAME][EMAIL_ADDRESS][DOMAIN_NAME]" at bounding box center [517, 512] width 941 height 31
paste input "@[DOMAIN_NAME]"
type input "[PERSON_NAME][EMAIL_ADDRESS][DOMAIN_NAME]"
click at [1477, 219] on button "Submit order" at bounding box center [1472, 228] width 113 height 36
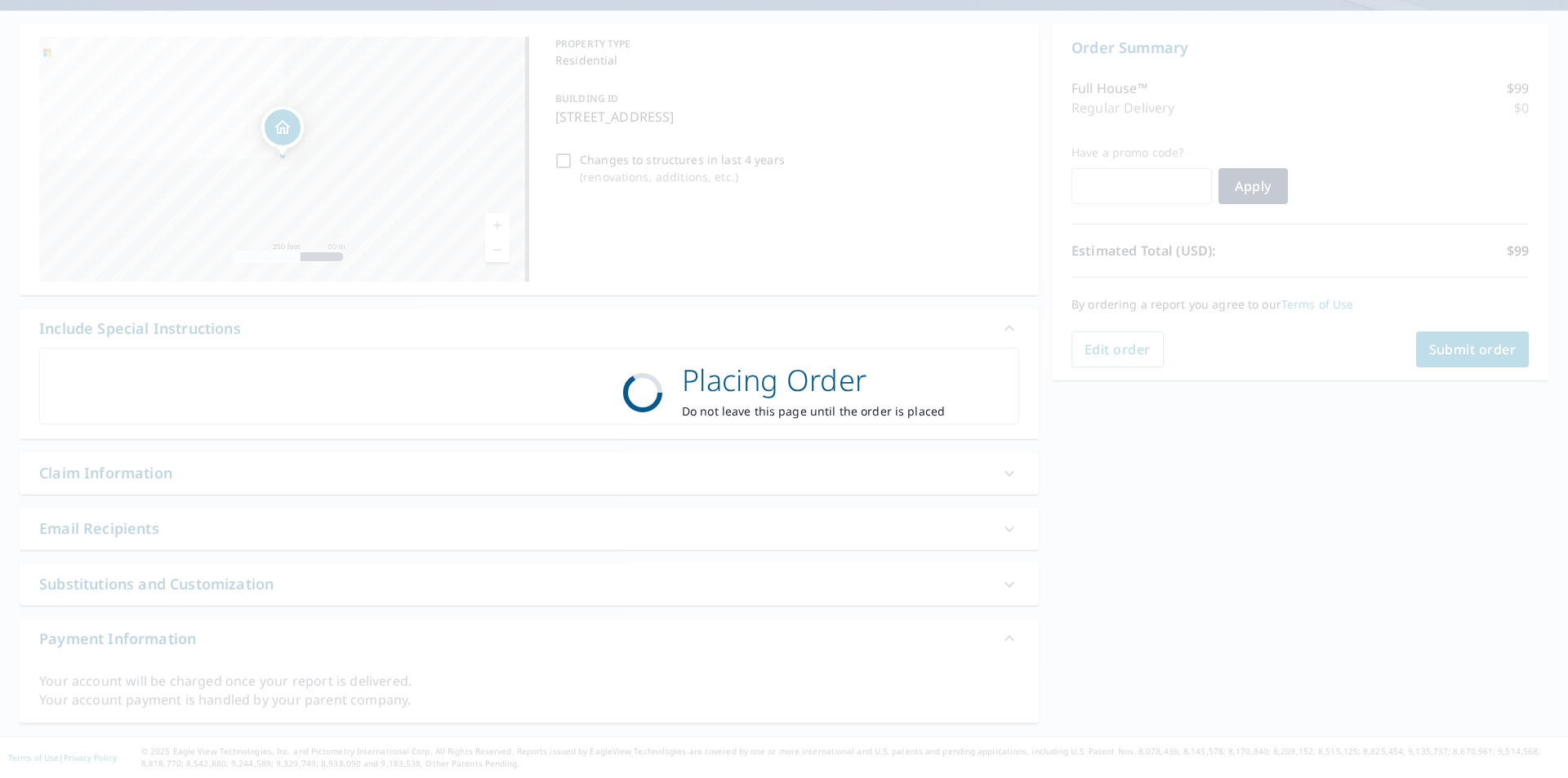
scroll to position [140, 0]
